Goal: Find specific page/section: Find specific page/section

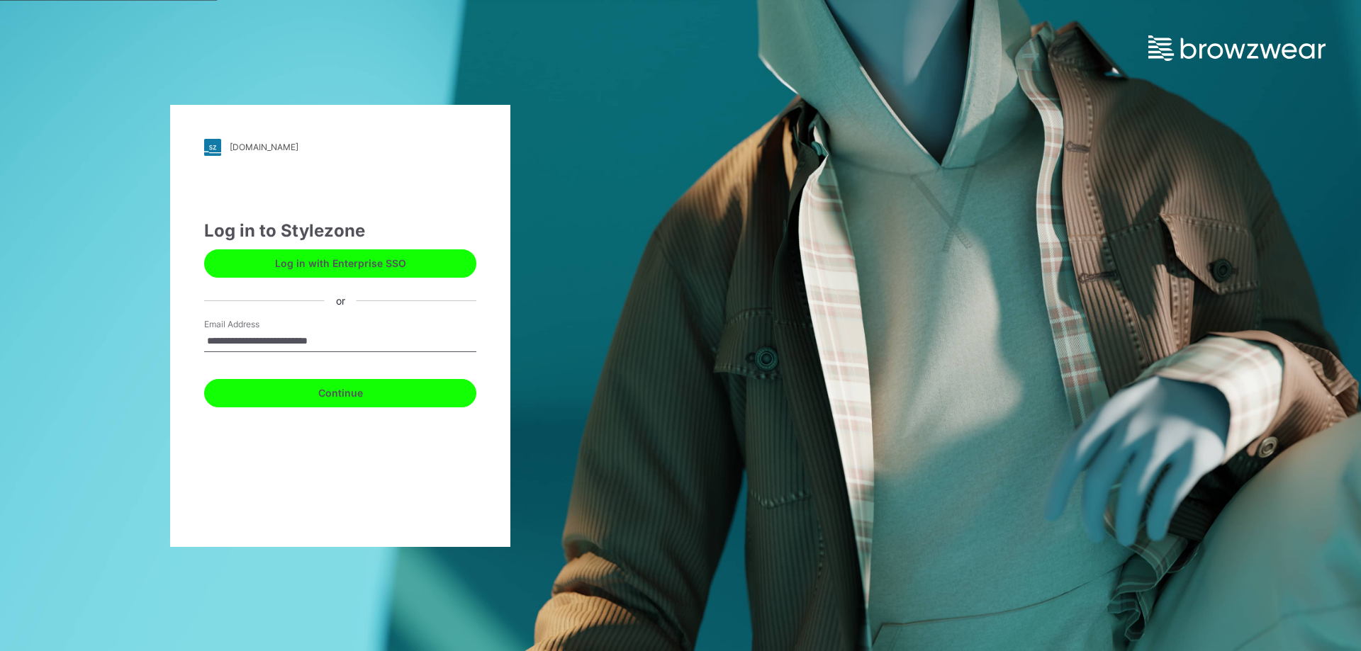
click at [346, 400] on button "Continue" at bounding box center [340, 393] width 272 height 28
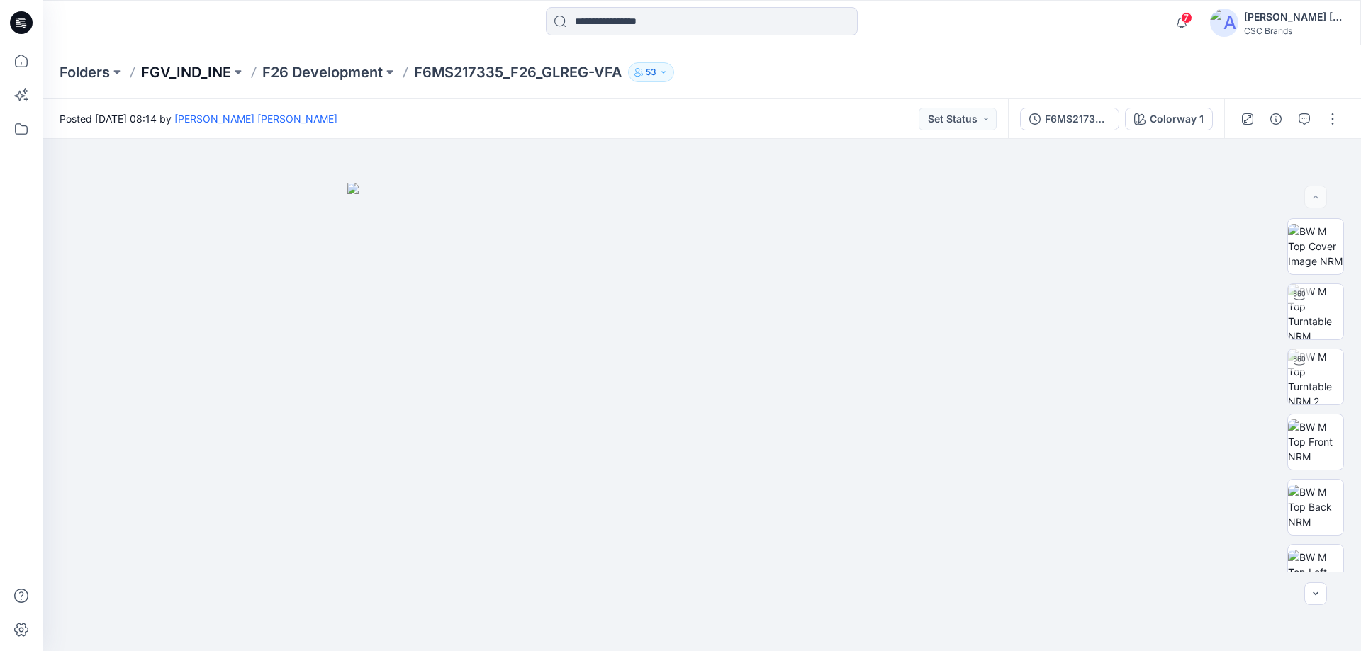
click at [176, 77] on p "FGV_IND_INE" at bounding box center [186, 72] width 90 height 20
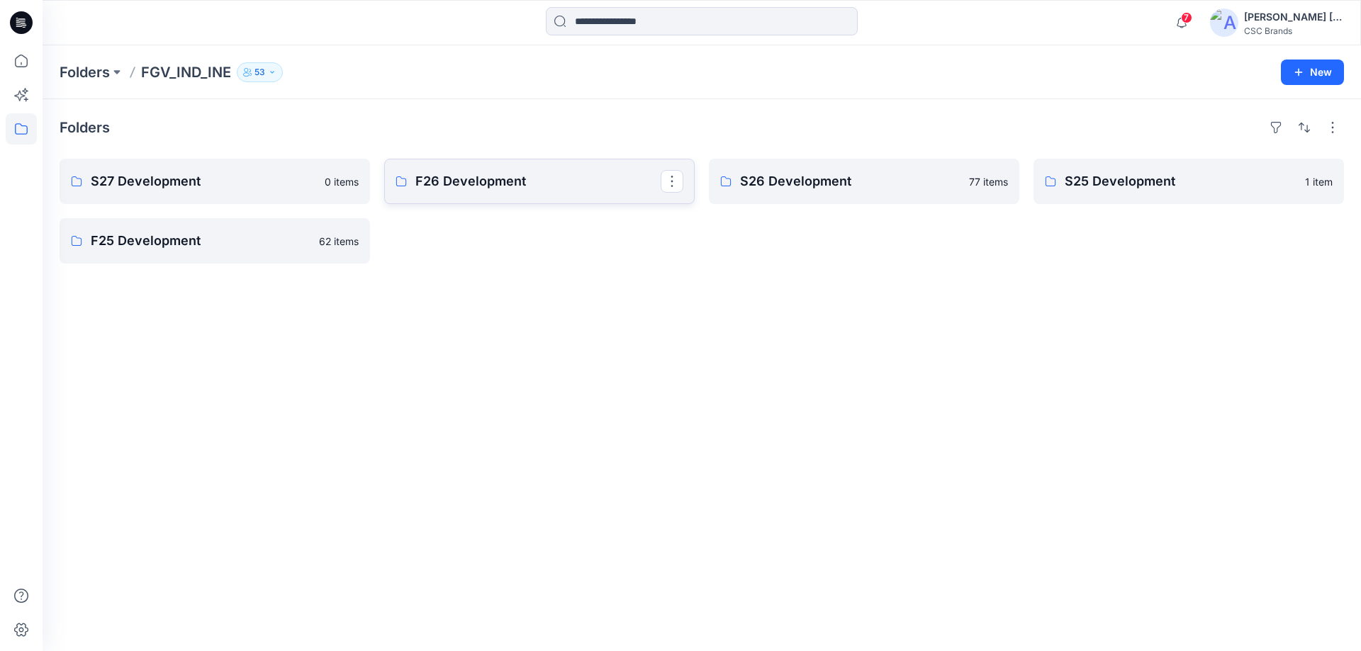
click at [484, 189] on p "F26 Development" at bounding box center [537, 182] width 245 height 20
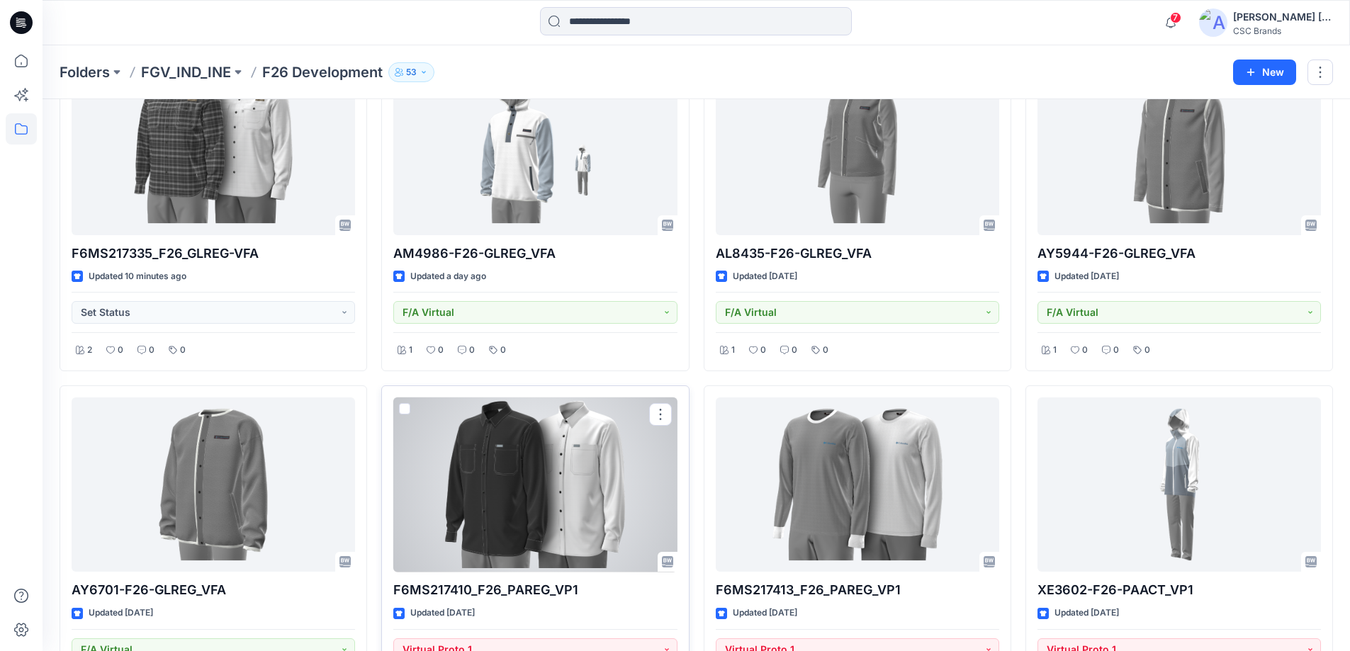
scroll to position [71, 0]
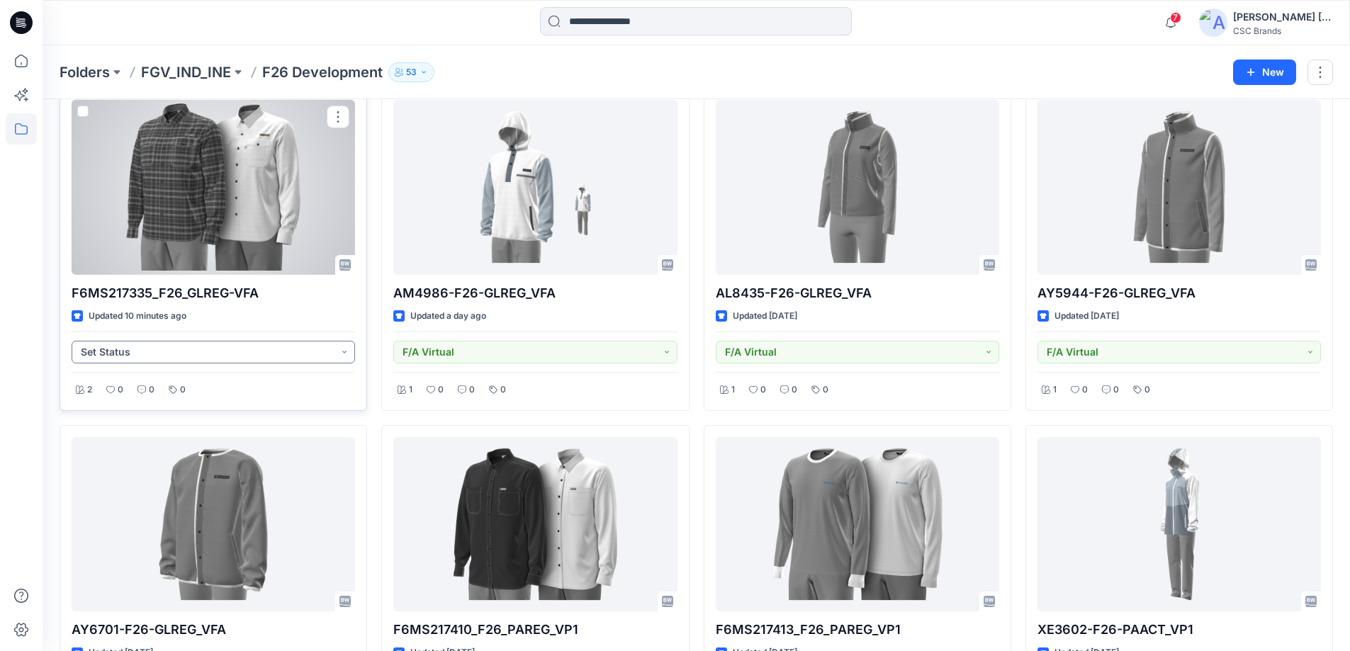
click at [346, 354] on button "Set Status" at bounding box center [214, 352] width 284 height 23
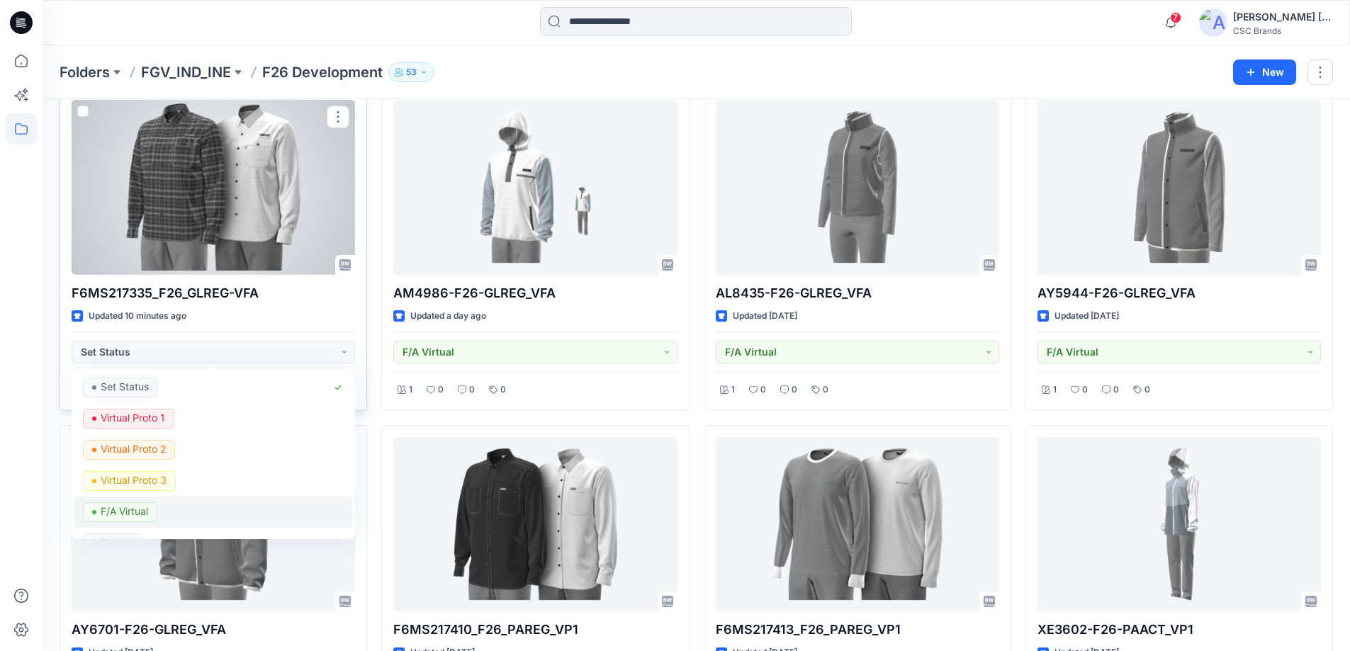
click at [125, 514] on p "F/A Virtual" at bounding box center [124, 512] width 47 height 18
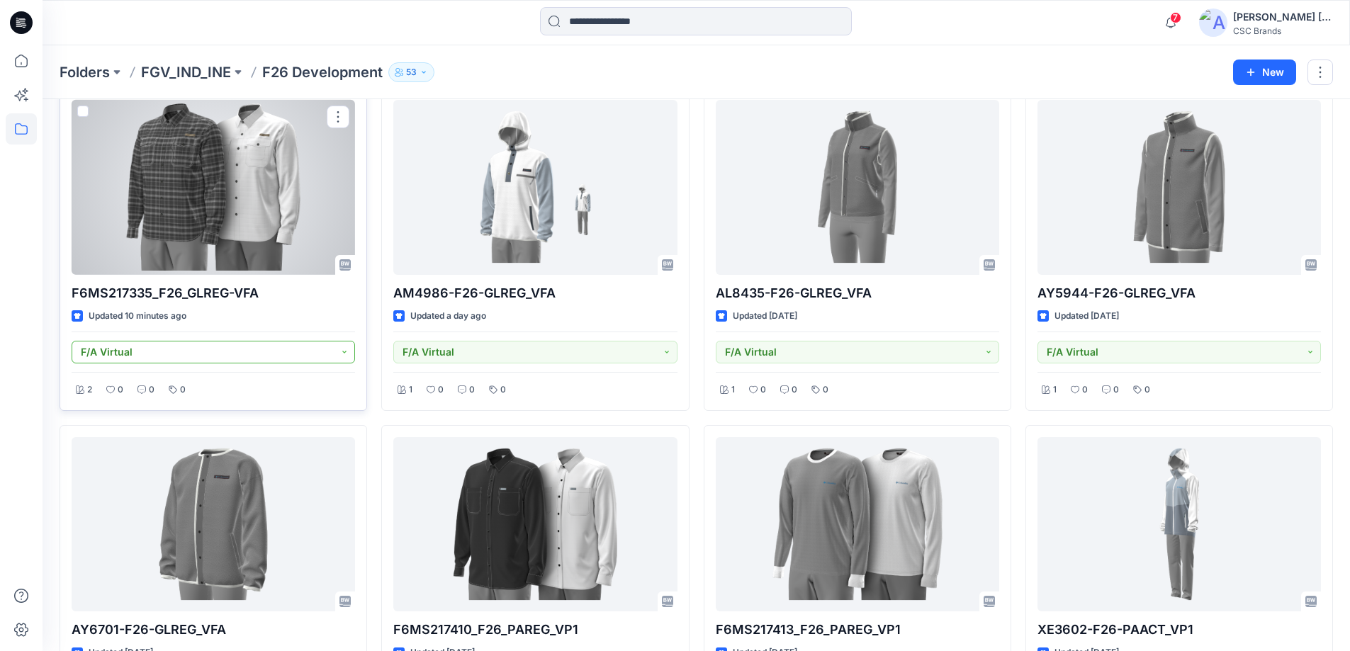
click at [342, 349] on button "F/A Virtual" at bounding box center [214, 352] width 284 height 23
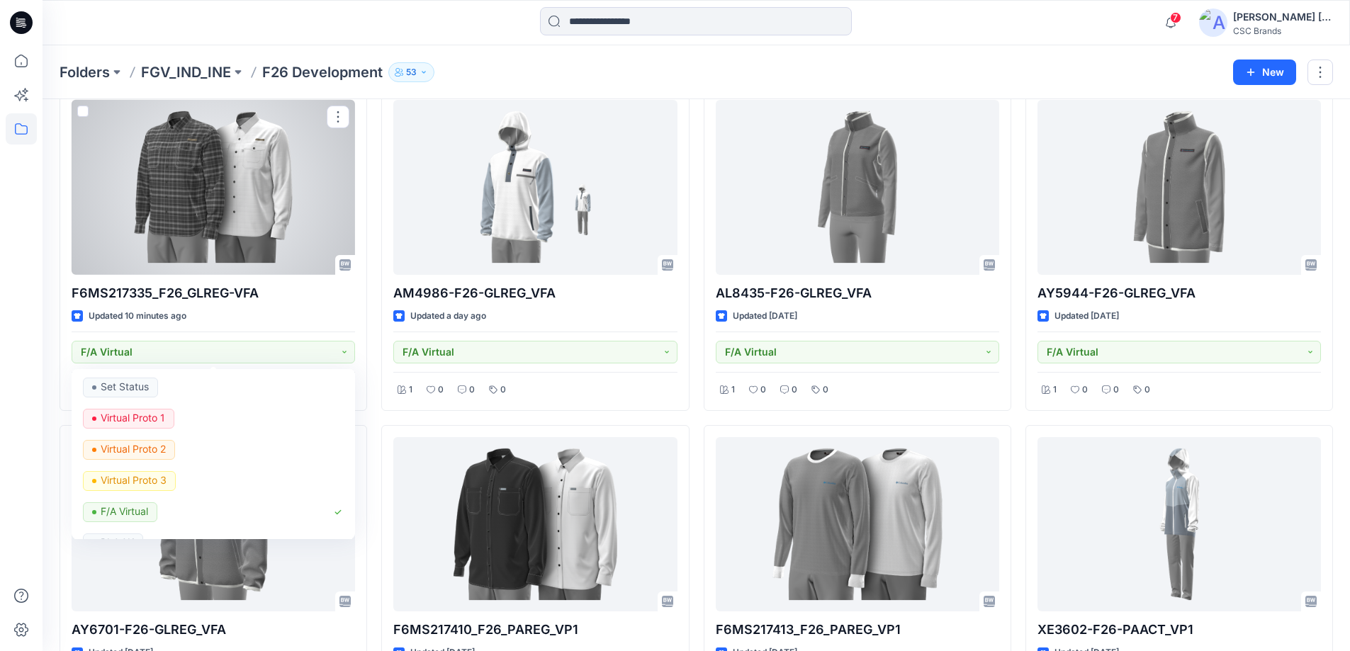
click at [303, 223] on div at bounding box center [214, 187] width 284 height 175
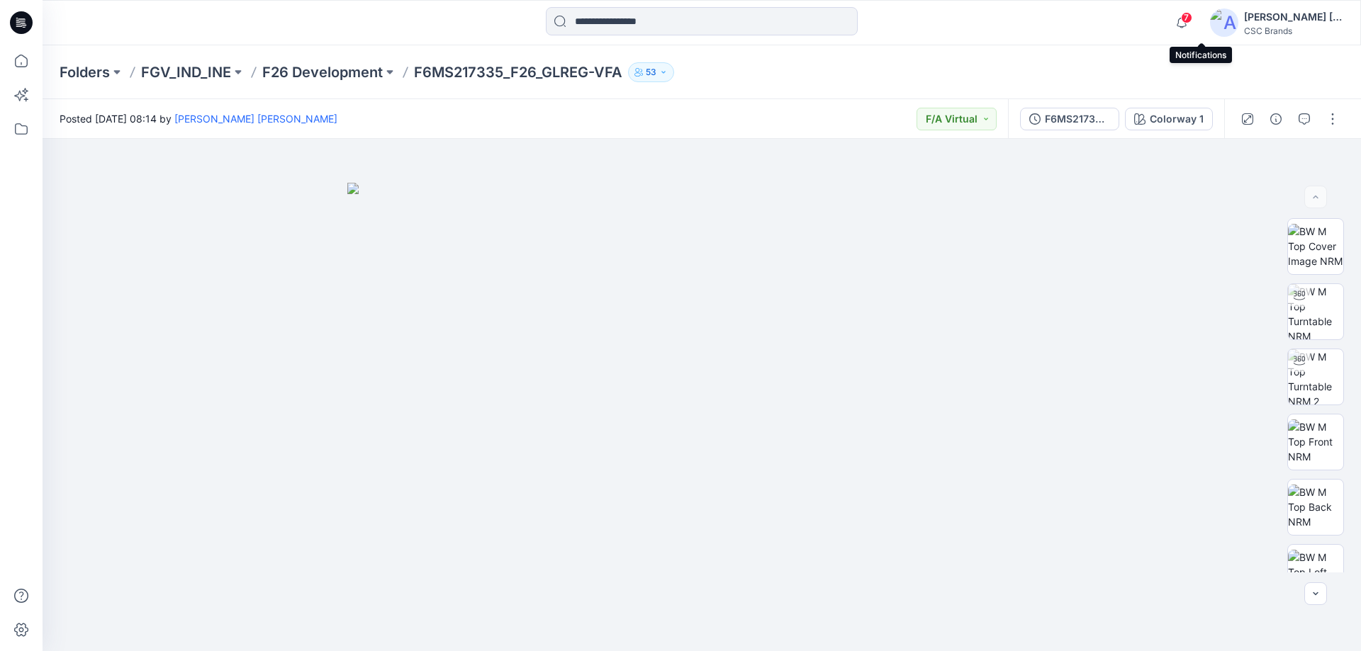
click at [1192, 12] on span "7" at bounding box center [1186, 17] width 11 height 11
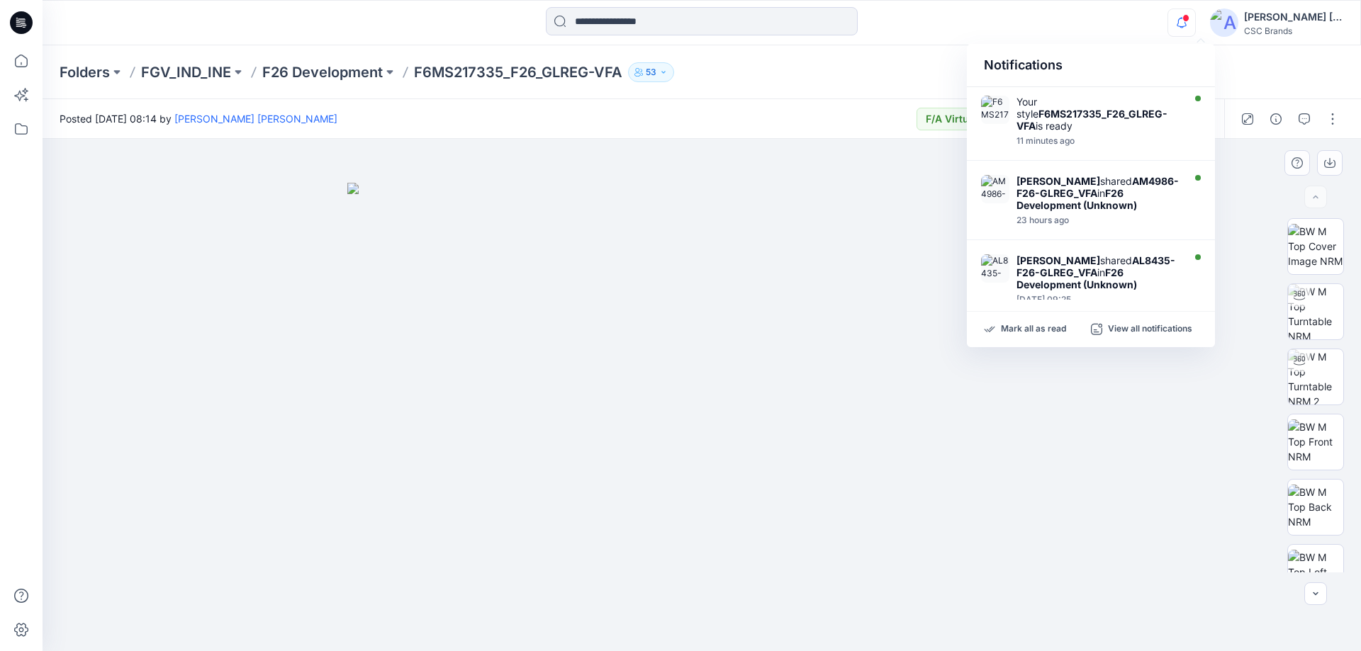
click at [400, 230] on img at bounding box center [701, 417] width 709 height 469
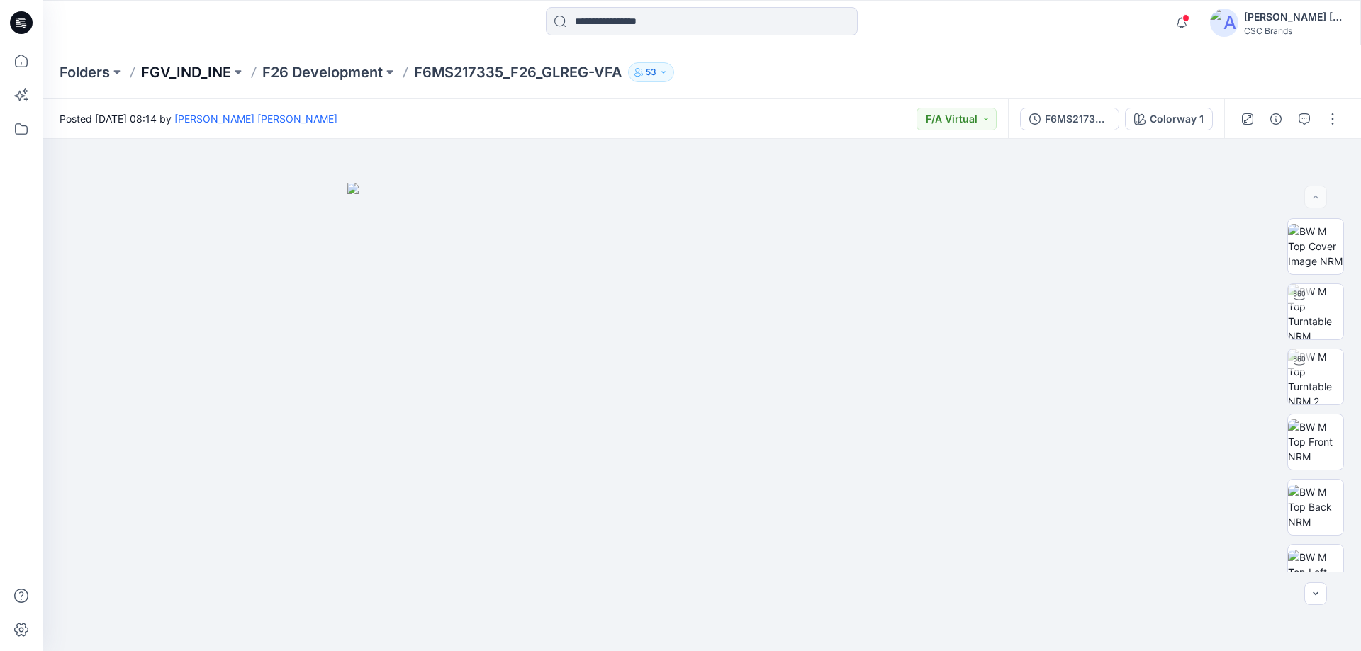
click at [182, 73] on p "FGV_IND_INE" at bounding box center [186, 72] width 90 height 20
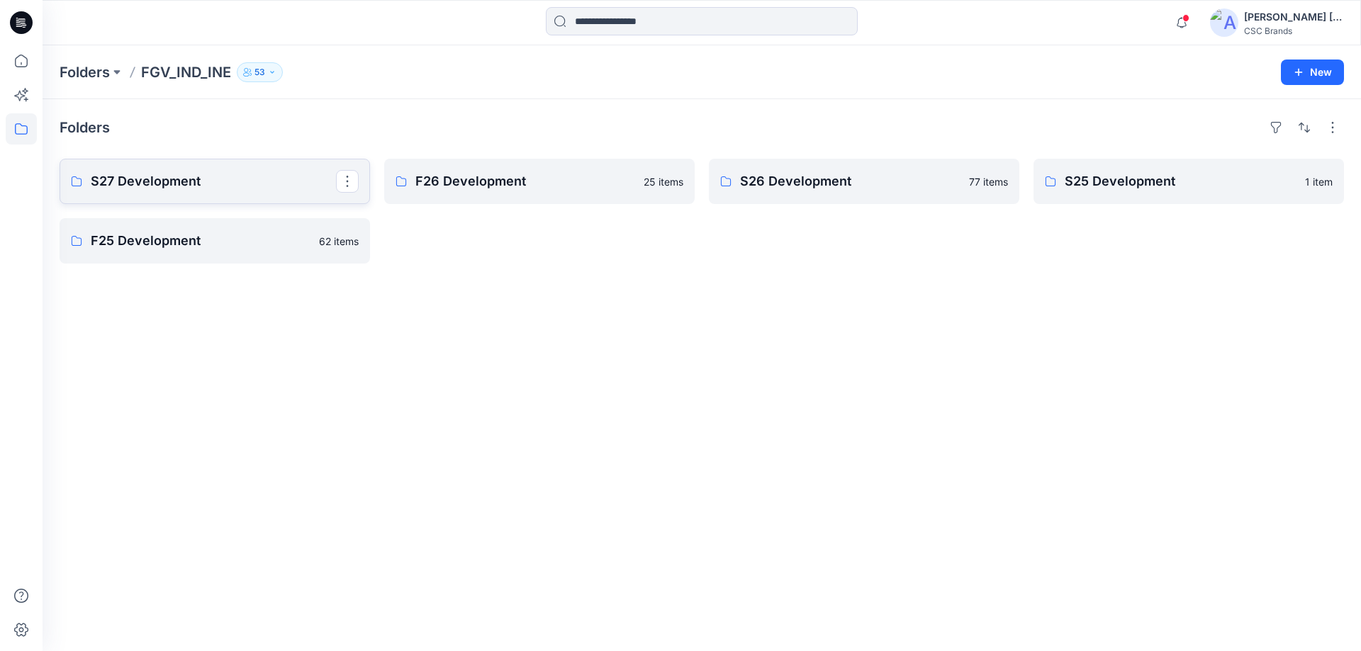
click at [147, 186] on p "S27 Development" at bounding box center [213, 182] width 245 height 20
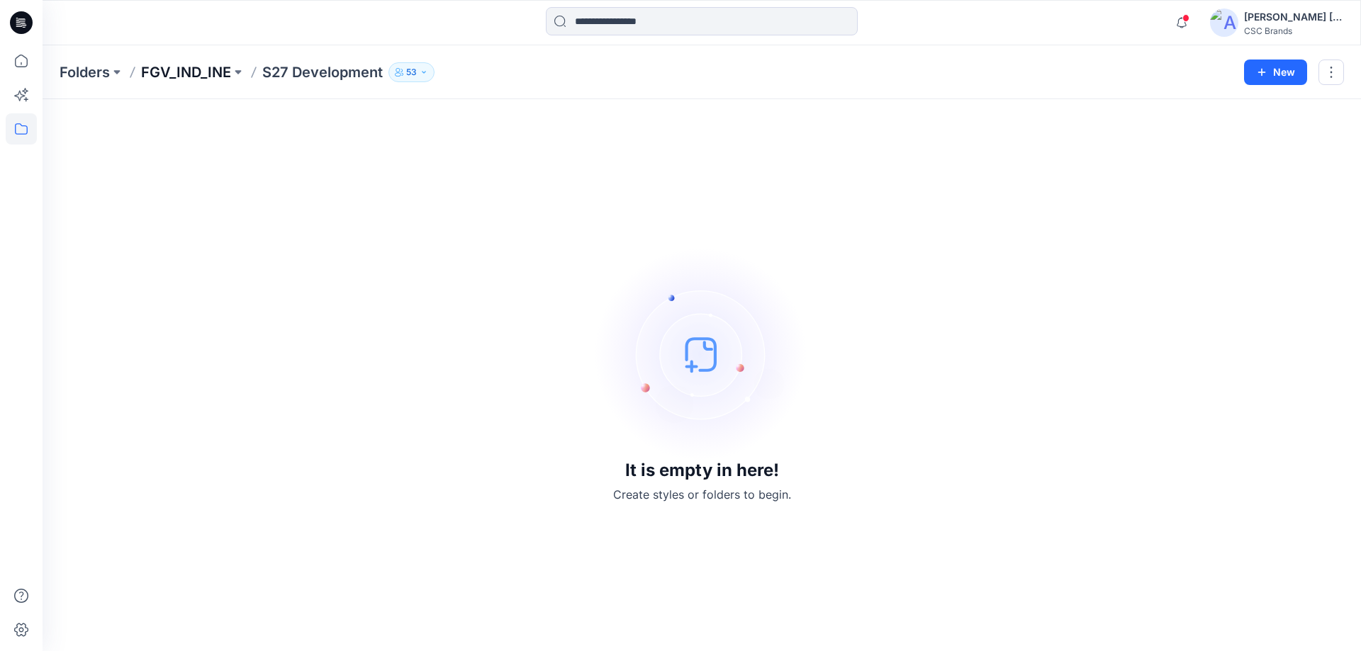
click at [162, 77] on p "FGV_IND_INE" at bounding box center [186, 72] width 90 height 20
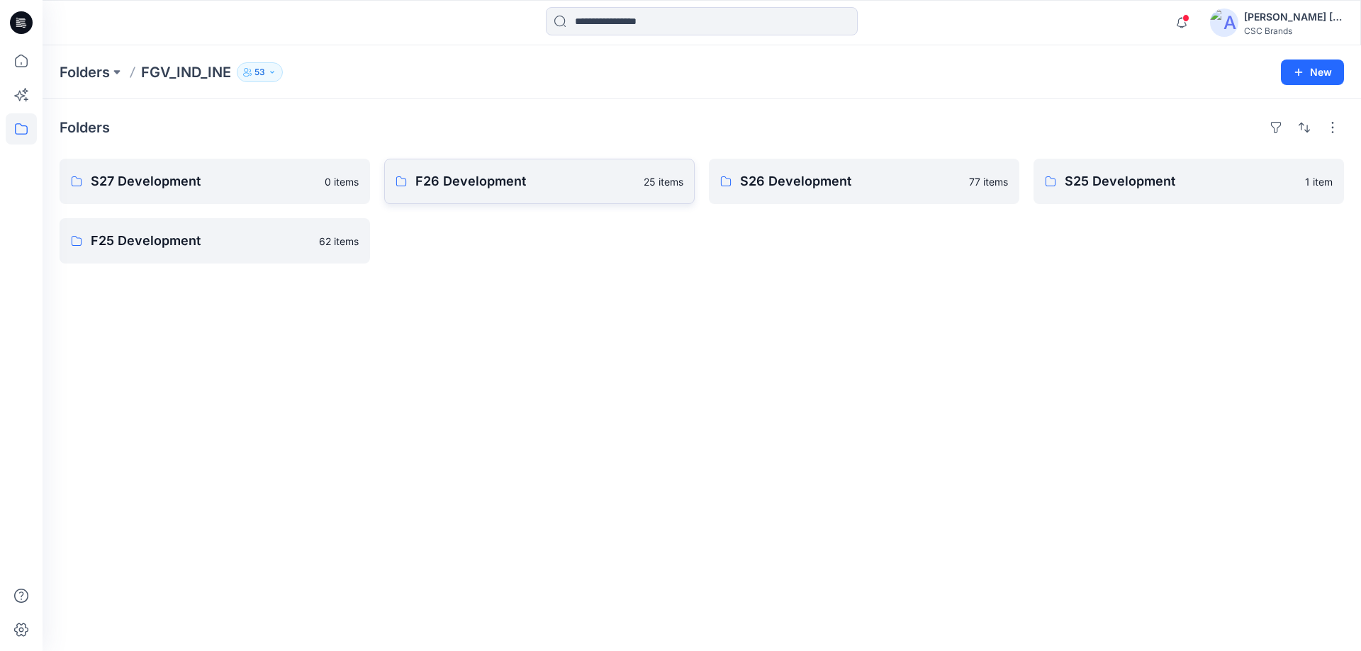
click at [520, 192] on link "F26 Development 25 items" at bounding box center [539, 181] width 310 height 45
